Goal: Navigation & Orientation: Find specific page/section

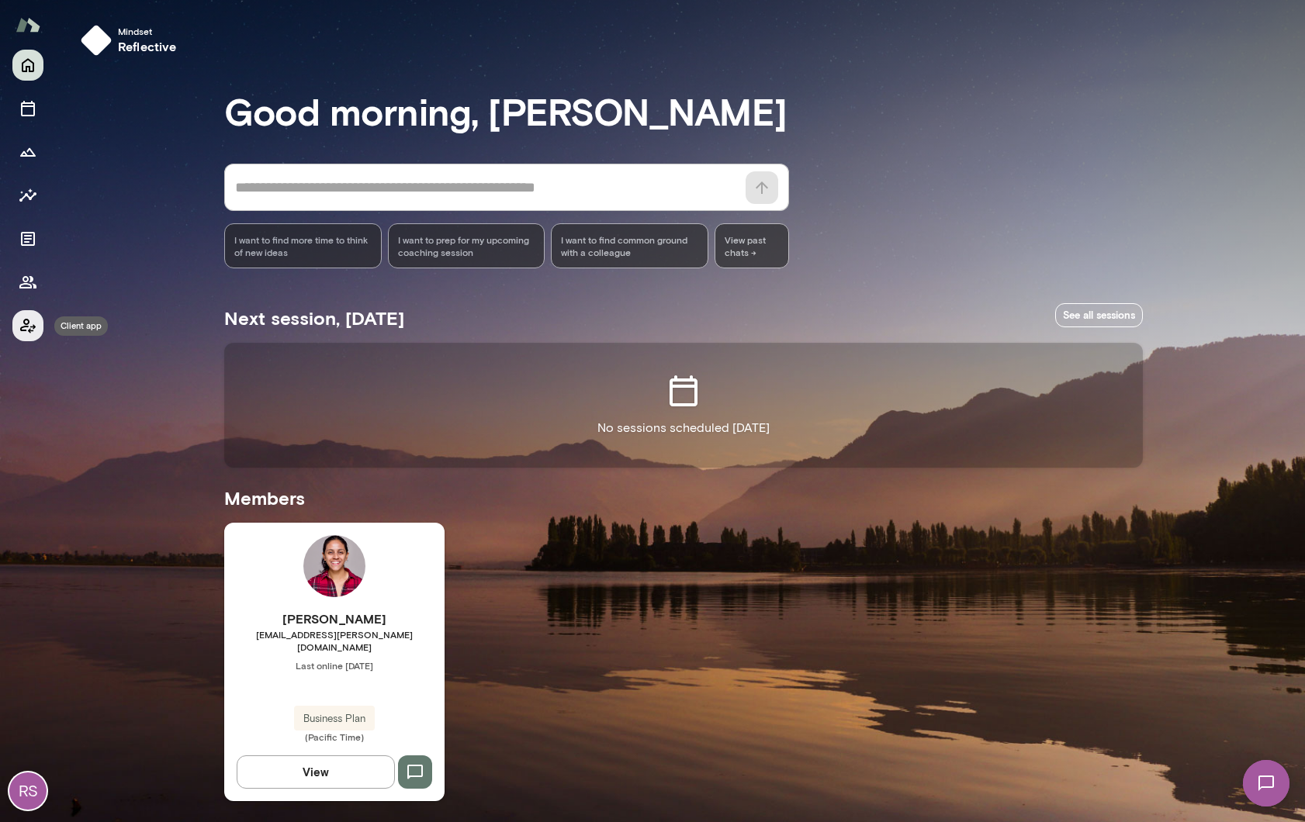
click at [27, 329] on icon "Client app" at bounding box center [28, 326] width 19 height 19
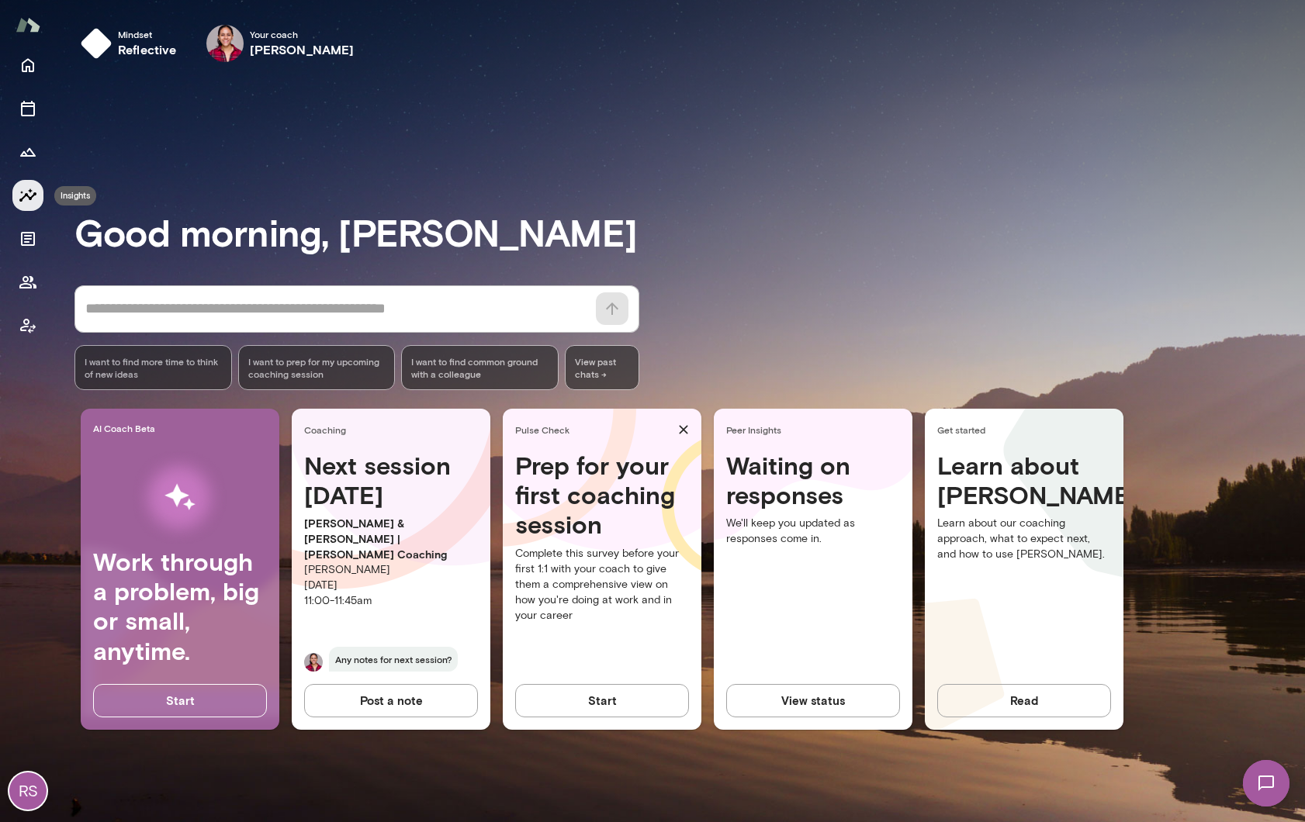
click at [28, 202] on icon "Insights" at bounding box center [28, 195] width 19 height 19
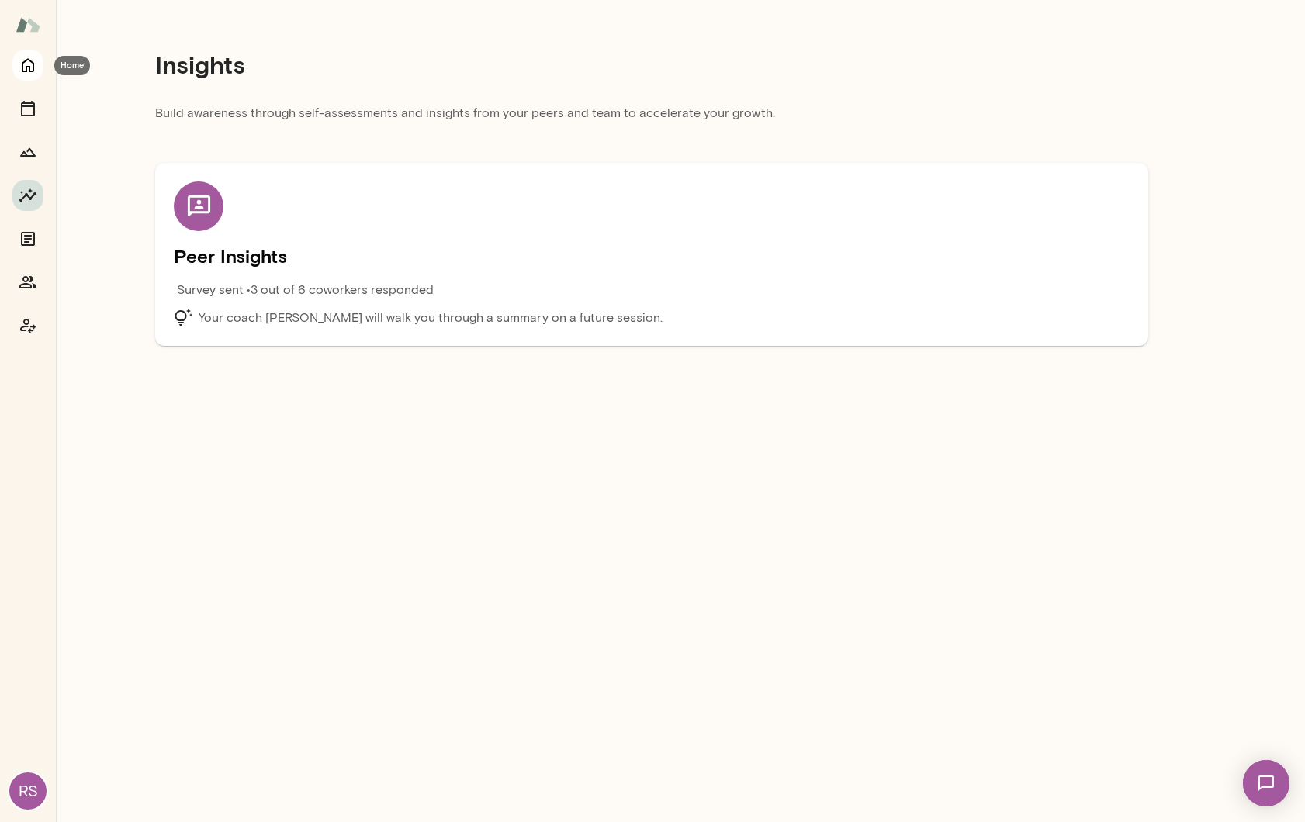
click at [26, 65] on icon "Home" at bounding box center [28, 65] width 19 height 19
